Goal: Check status: Check status

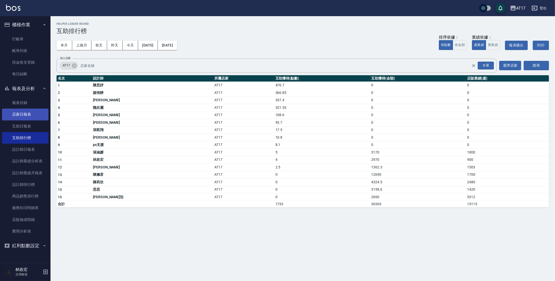
click at [40, 121] on link "互助日報表" at bounding box center [25, 126] width 46 height 12
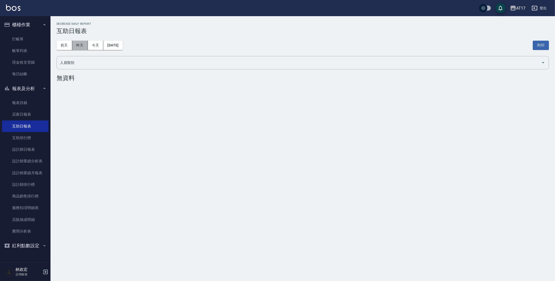
click at [82, 46] on button "昨天" at bounding box center [80, 45] width 16 height 9
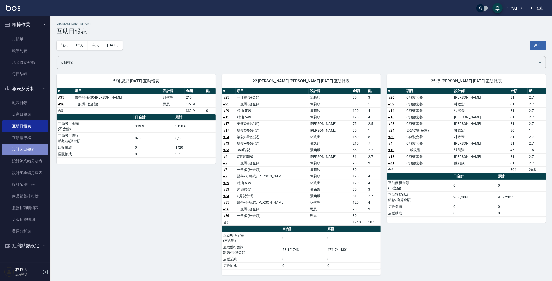
click at [37, 148] on link "設計師日報表" at bounding box center [25, 150] width 46 height 12
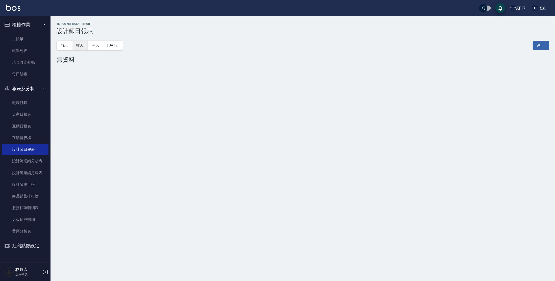
click at [87, 44] on button "昨天" at bounding box center [80, 45] width 16 height 9
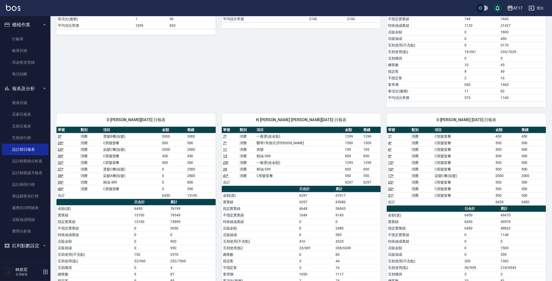
scroll to position [174, 0]
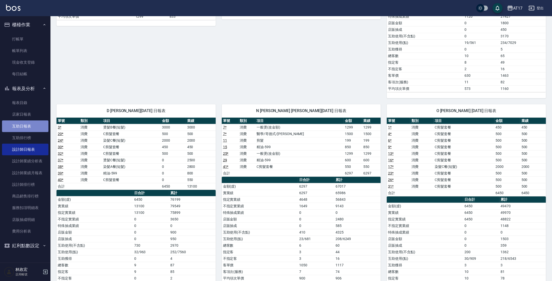
click at [41, 130] on link "互助日報表" at bounding box center [25, 126] width 46 height 12
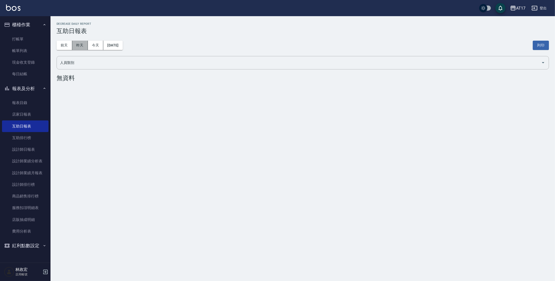
click at [78, 48] on button "昨天" at bounding box center [80, 45] width 16 height 9
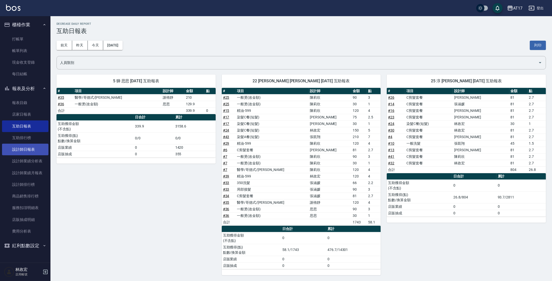
click at [36, 146] on link "設計師日報表" at bounding box center [25, 150] width 46 height 12
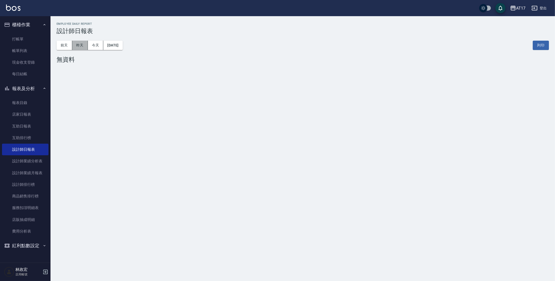
click at [82, 44] on button "昨天" at bounding box center [80, 45] width 16 height 9
